Goal: Find specific page/section: Find specific page/section

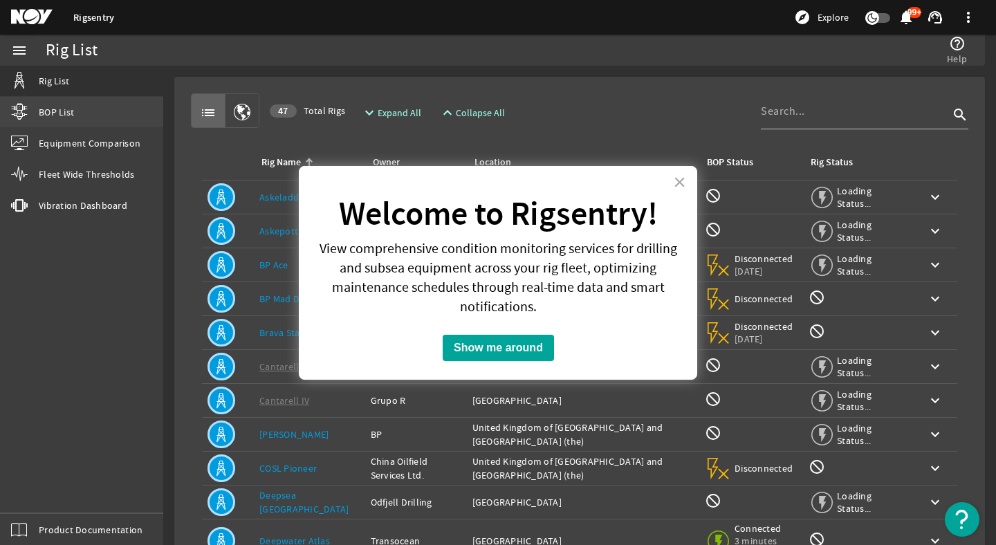
click at [78, 124] on link "BOP List" at bounding box center [81, 112] width 163 height 30
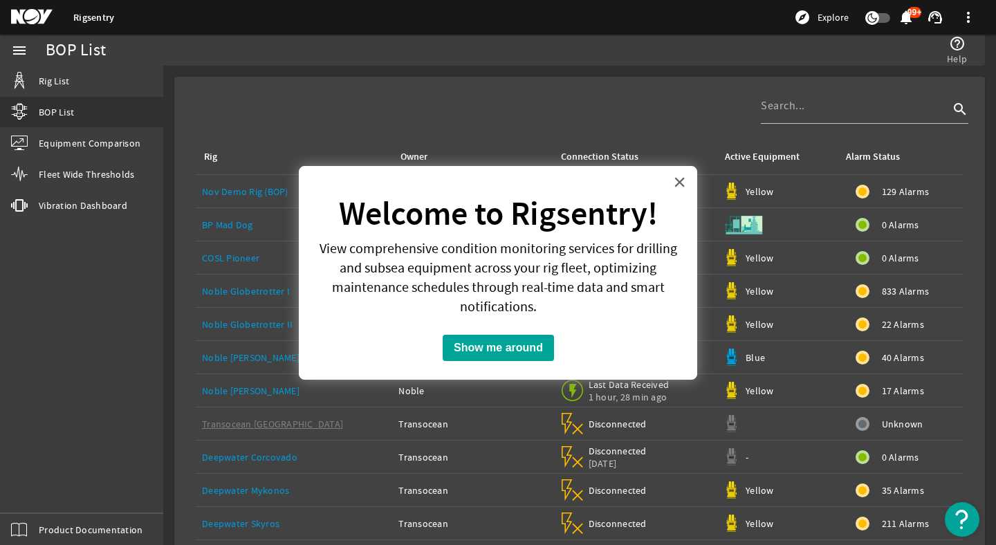
click at [681, 183] on button "×" at bounding box center [679, 182] width 13 height 22
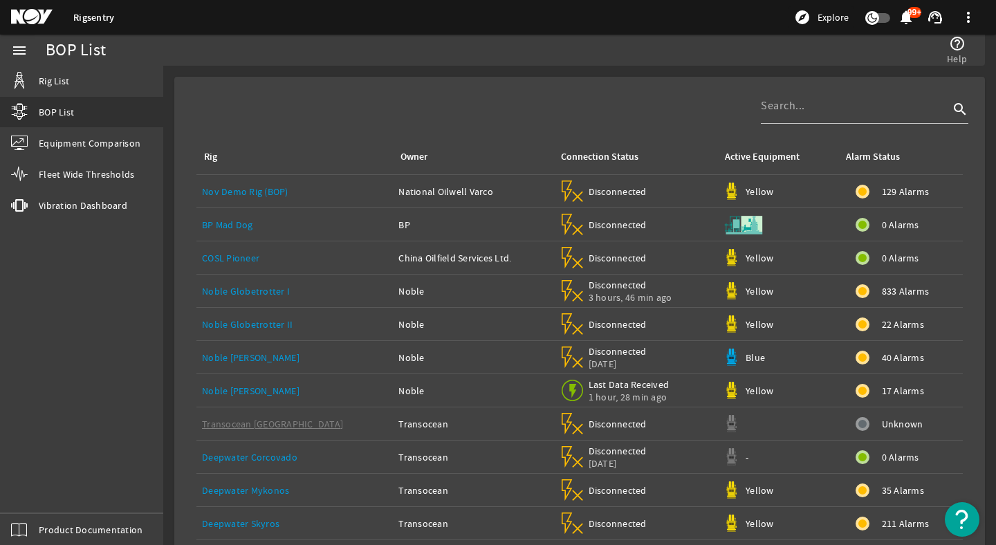
click at [956, 49] on mat-icon "help_outline" at bounding box center [957, 43] width 17 height 17
click at [284, 391] on div "Noble [PERSON_NAME]" at bounding box center [294, 391] width 185 height 14
